Goal: Check status: Check status

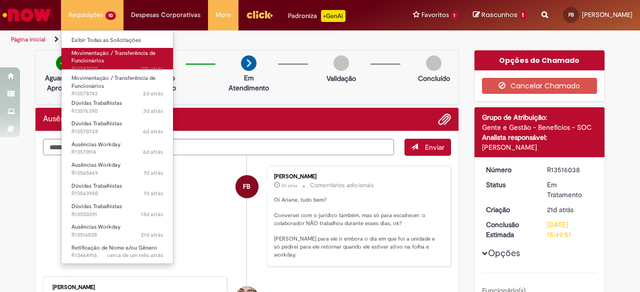
click at [93, 56] on span "Movimentação / Transferência de Funcionários" at bounding box center [113, 56] width 84 height 15
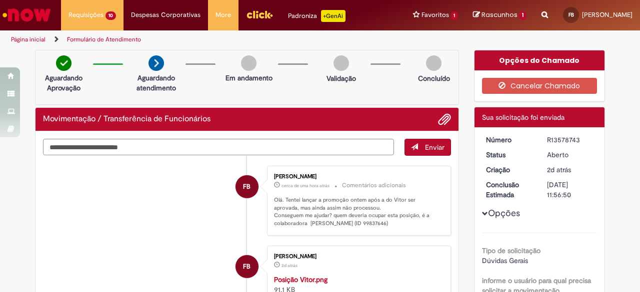
click at [534, 14] on div "Reportar problema Artigos Não encontrou base de conhecimento Catálogo Não foram…" at bounding box center [544, 15] width 21 height 30
click at [541, 13] on icon "Search from all sources" at bounding box center [544, 9] width 6 height 18
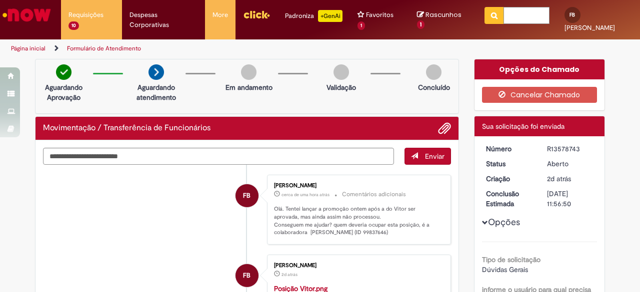
click at [520, 19] on input "text" at bounding box center [526, 15] width 46 height 17
type input "**********"
click button "Pesquisar" at bounding box center [493, 15] width 19 height 17
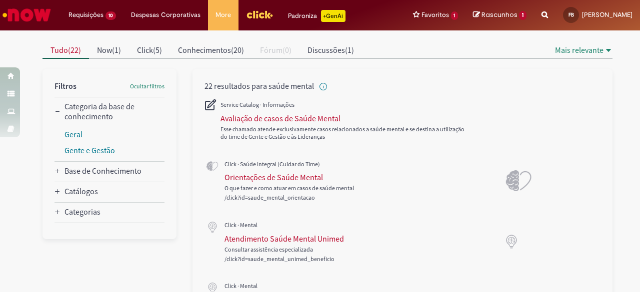
scroll to position [100, 0]
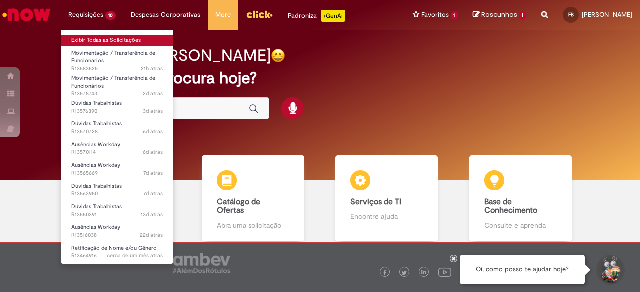
click at [102, 37] on link "Exibir Todas as Solicitações" at bounding box center [116, 40] width 111 height 11
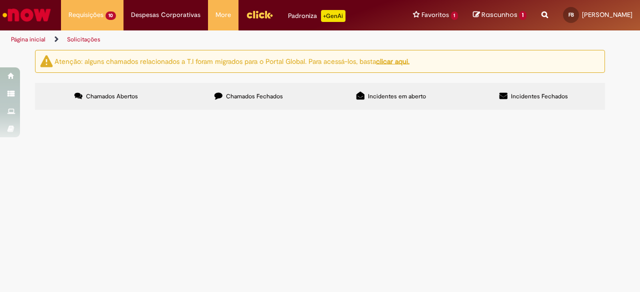
click at [0, 0] on input "Pesquisar" at bounding box center [0, 0] width 0 height 0
click at [0, 0] on span "Olá tudo bem? Retomando o assunto do chamado Número R13507996 sobre a tentativa…" at bounding box center [0, 0] width 0 height 0
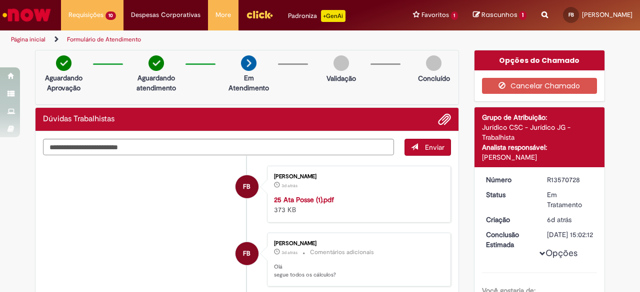
scroll to position [0, 0]
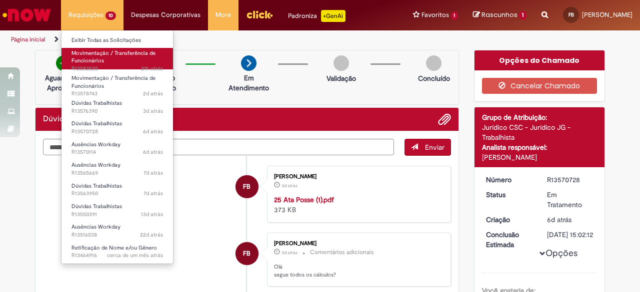
click at [97, 55] on span "Movimentação / Transferência de Funcionários" at bounding box center [113, 56] width 84 height 15
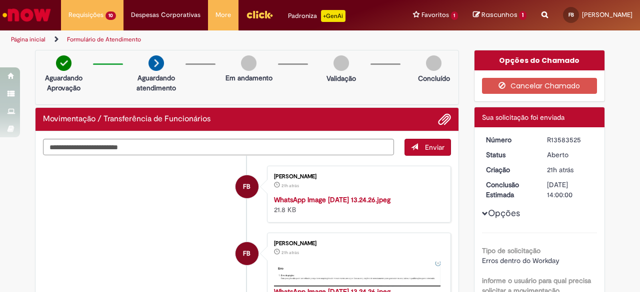
drag, startPoint x: 582, startPoint y: 137, endPoint x: 482, endPoint y: 136, distance: 100.5
click at [482, 135] on dl "Número R13583525 Status [GEOGRAPHIC_DATA] Criação 21h atrás 21 horas atrás Conc…" at bounding box center [539, 135] width 123 height 0
copy dl "Número R13583525"
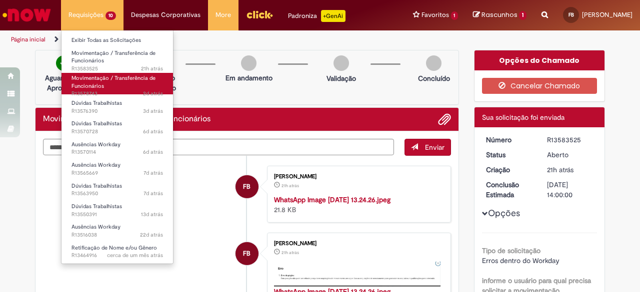
click at [98, 82] on span "Movimentação / Transferência de Funcionários" at bounding box center [113, 81] width 84 height 15
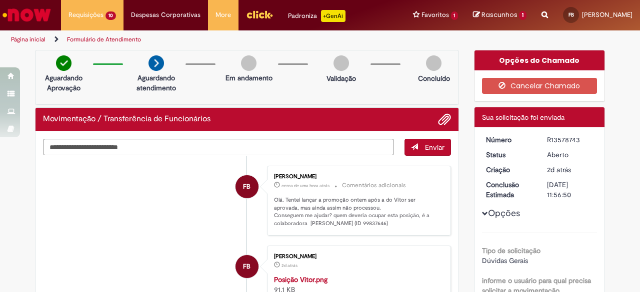
drag, startPoint x: 573, startPoint y: 140, endPoint x: 471, endPoint y: 137, distance: 102.0
click at [581, 139] on div "R13578743" at bounding box center [570, 140] width 46 height 10
drag, startPoint x: 572, startPoint y: 137, endPoint x: 540, endPoint y: 135, distance: 32.6
click at [540, 135] on dd "R13578743" at bounding box center [569, 140] width 61 height 10
